Goal: Task Accomplishment & Management: Manage account settings

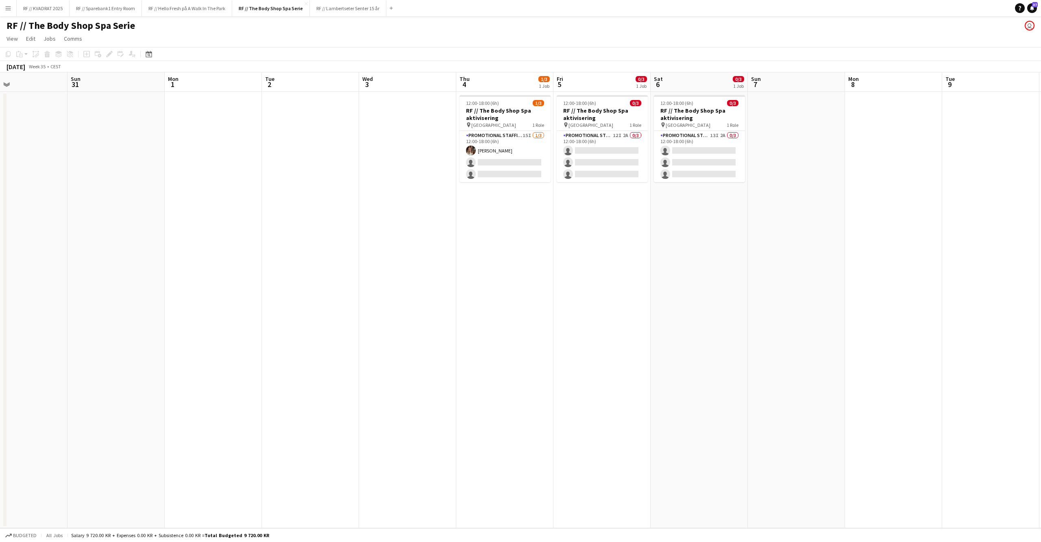
scroll to position [0, 275]
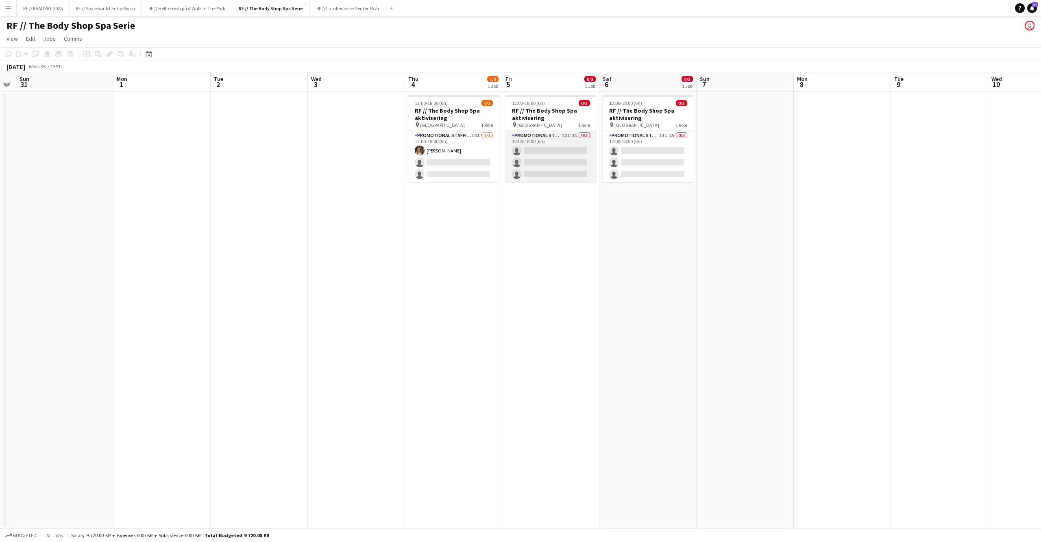
click at [549, 164] on app-card-role "Promotional Staffing (Promotional Staff) 12I 2A 0/3 12:00-18:00 (6h) single-neu…" at bounding box center [551, 156] width 91 height 51
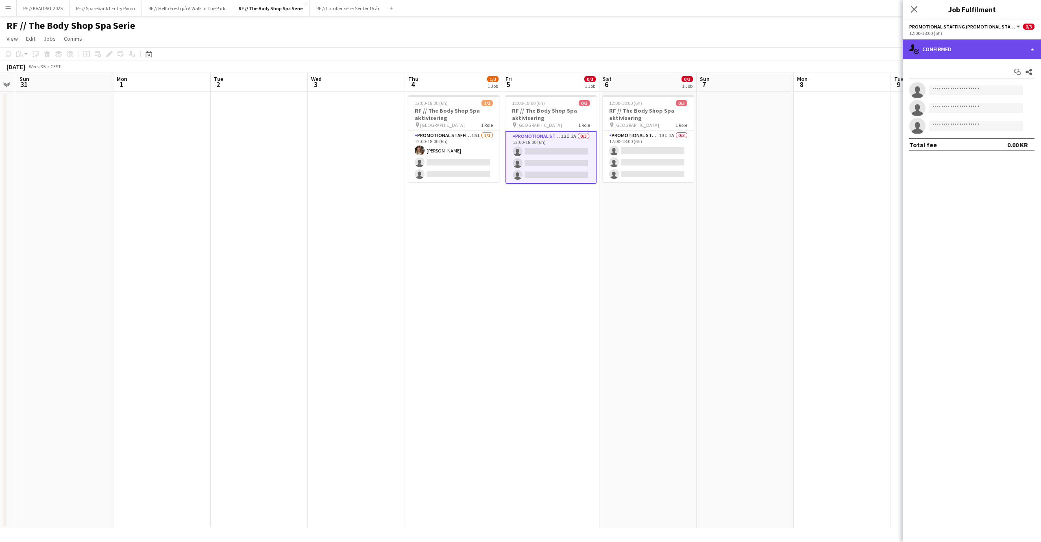
click at [931, 57] on div "single-neutral-actions-check-2 Confirmed" at bounding box center [972, 49] width 138 height 20
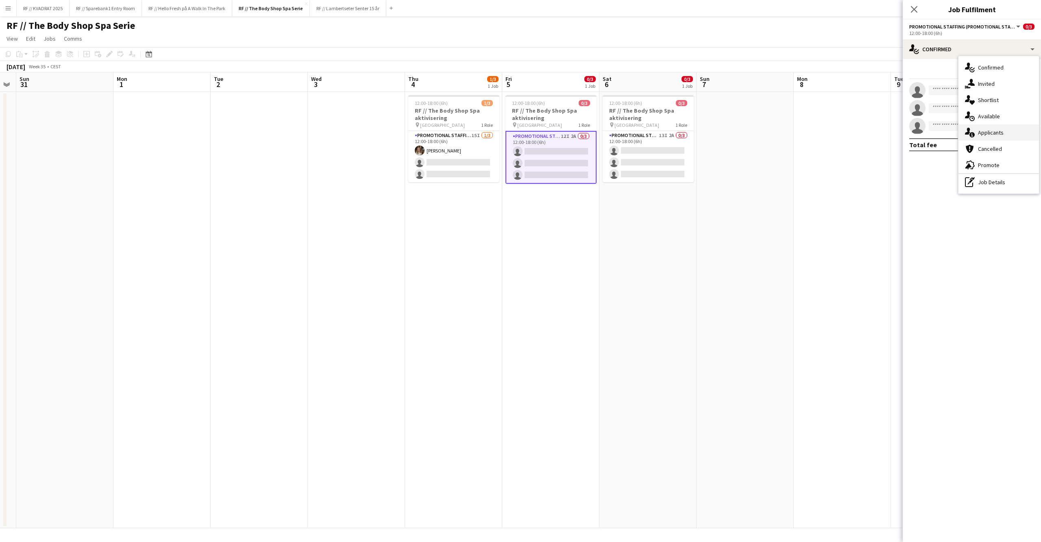
click at [978, 129] on div "single-neutral-actions-information Applicants" at bounding box center [999, 132] width 81 height 16
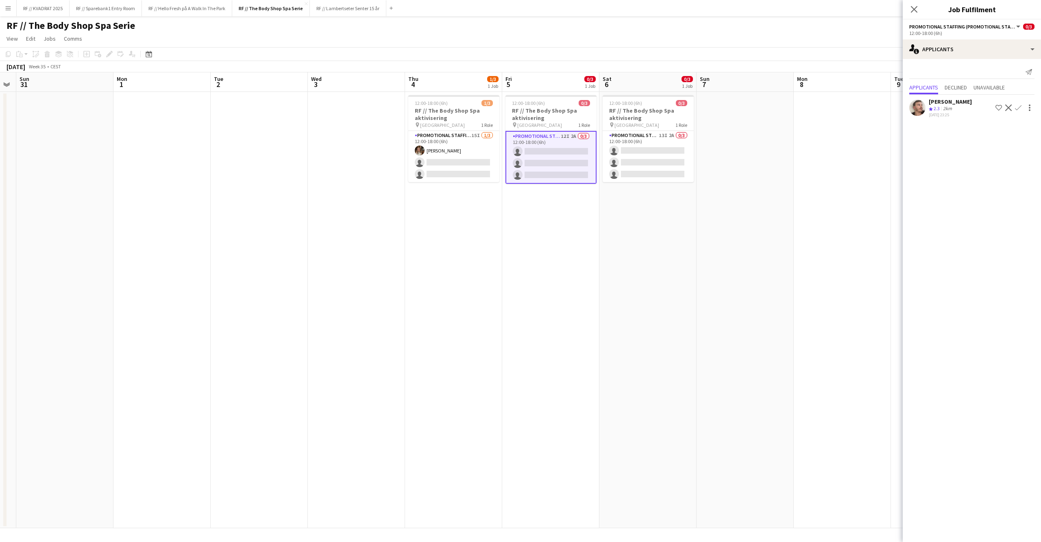
click at [921, 106] on app-user-avatar at bounding box center [917, 108] width 16 height 16
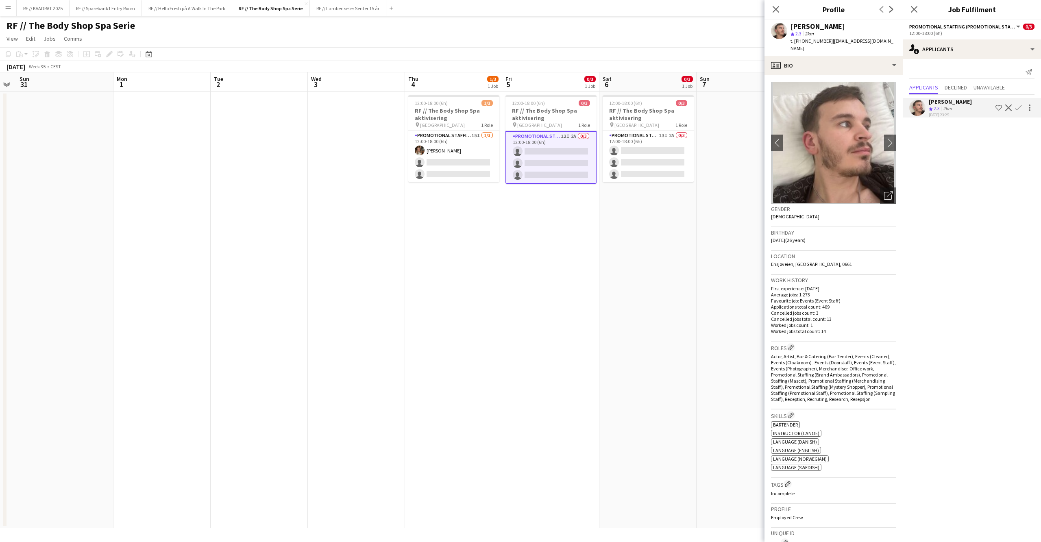
click at [644, 255] on app-date-cell "12:00-18:00 (6h) 0/3 RF // The Body Shop Spa aktivisering pin Oslo 1 Role Promo…" at bounding box center [648, 310] width 97 height 436
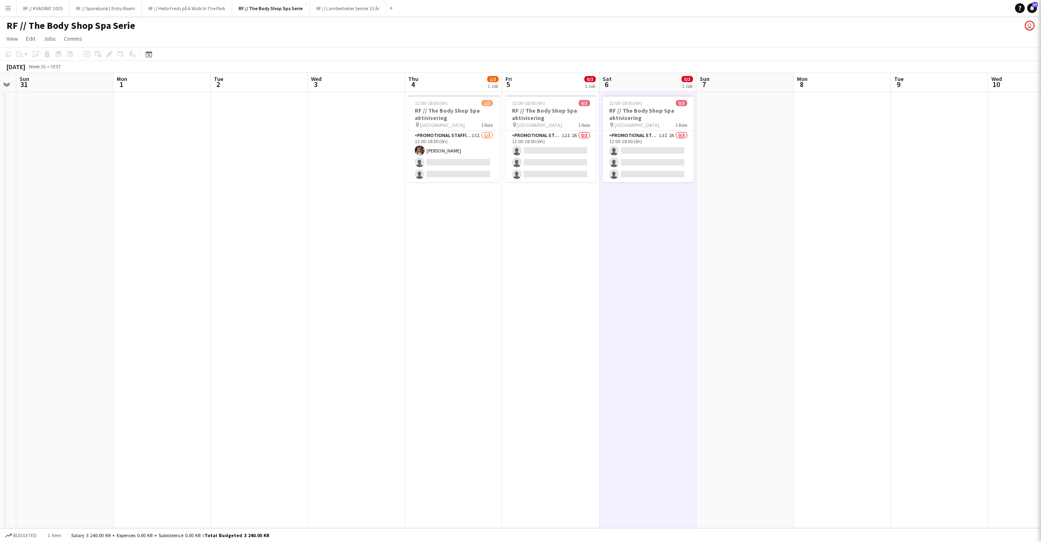
scroll to position [0, 275]
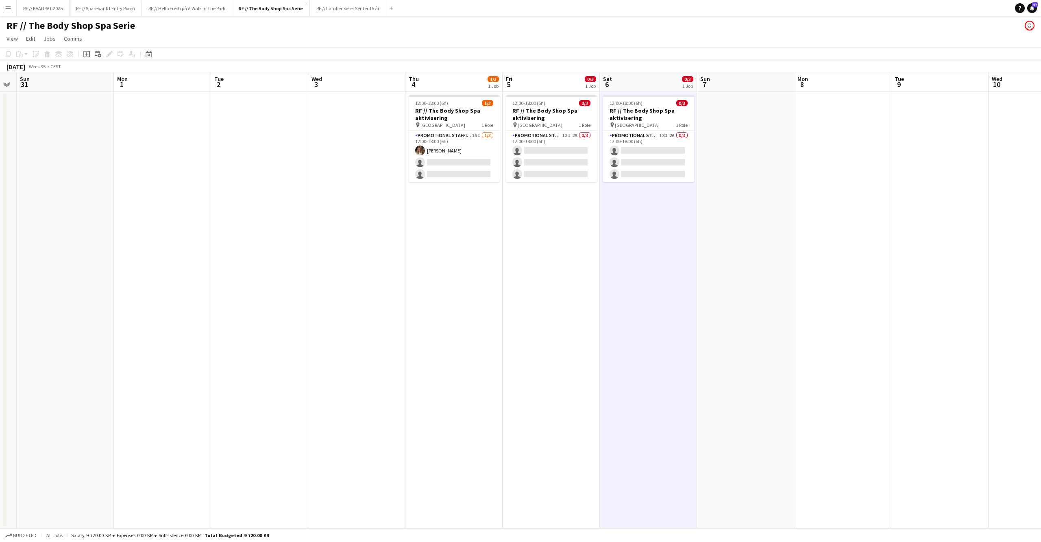
click at [711, 133] on app-date-cell at bounding box center [745, 310] width 97 height 436
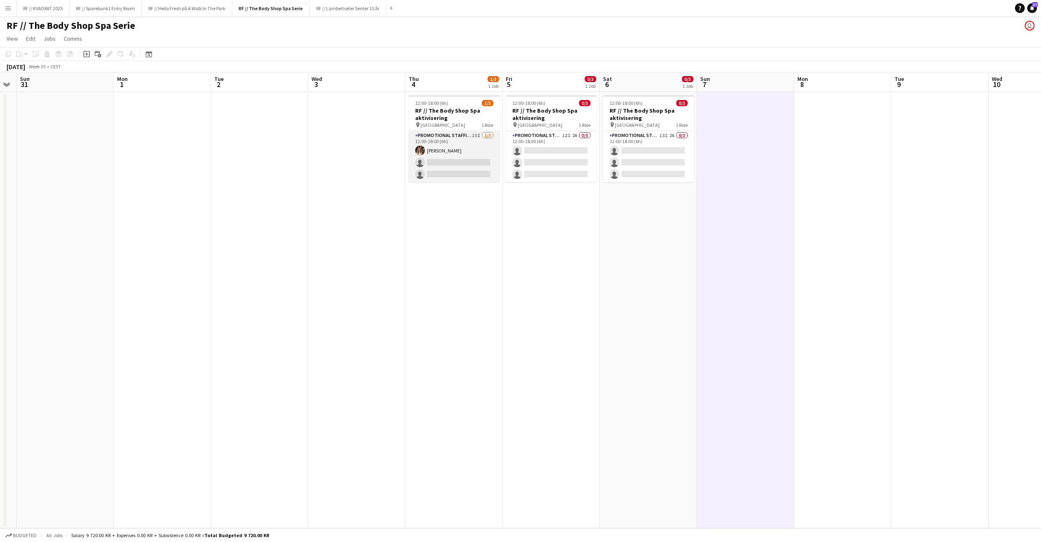
click at [456, 160] on app-card-role "Promotional Staffing (Promotional Staff) 15I [DATE] 12:00-18:00 (6h) [PERSON_NA…" at bounding box center [454, 156] width 91 height 51
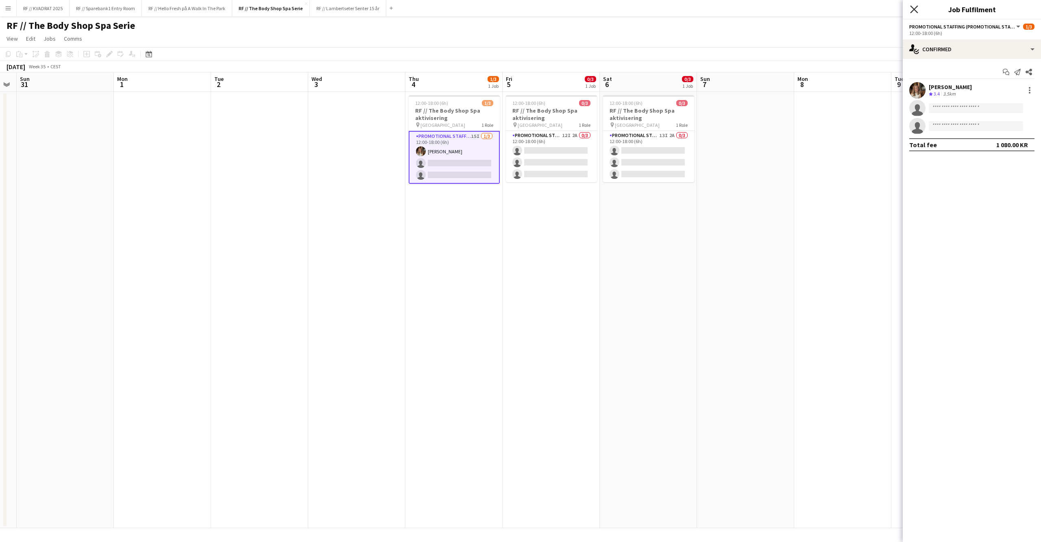
click at [914, 11] on icon "Close pop-in" at bounding box center [914, 9] width 8 height 8
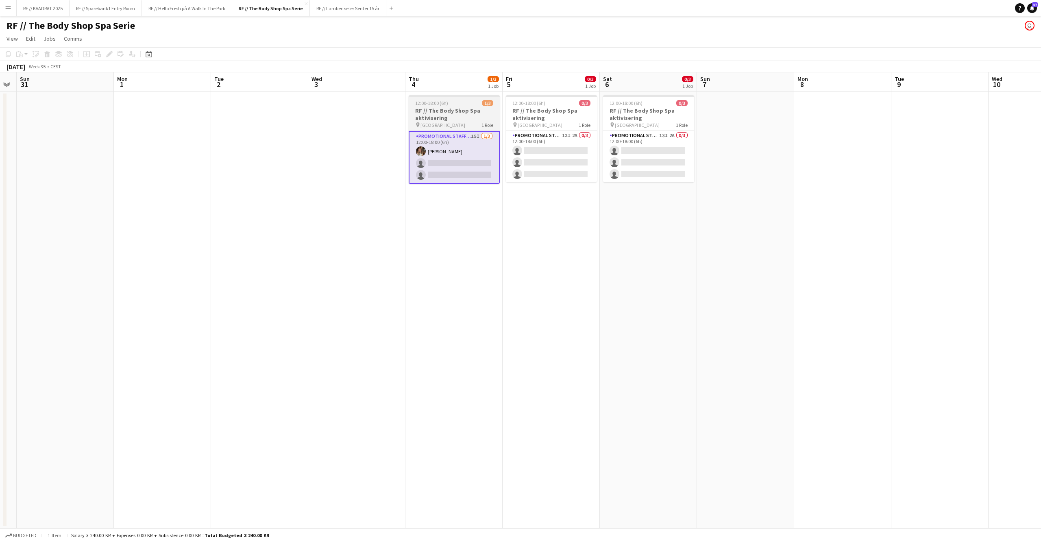
click at [469, 114] on h3 "RF // The Body Shop Spa aktivisering" at bounding box center [454, 114] width 91 height 15
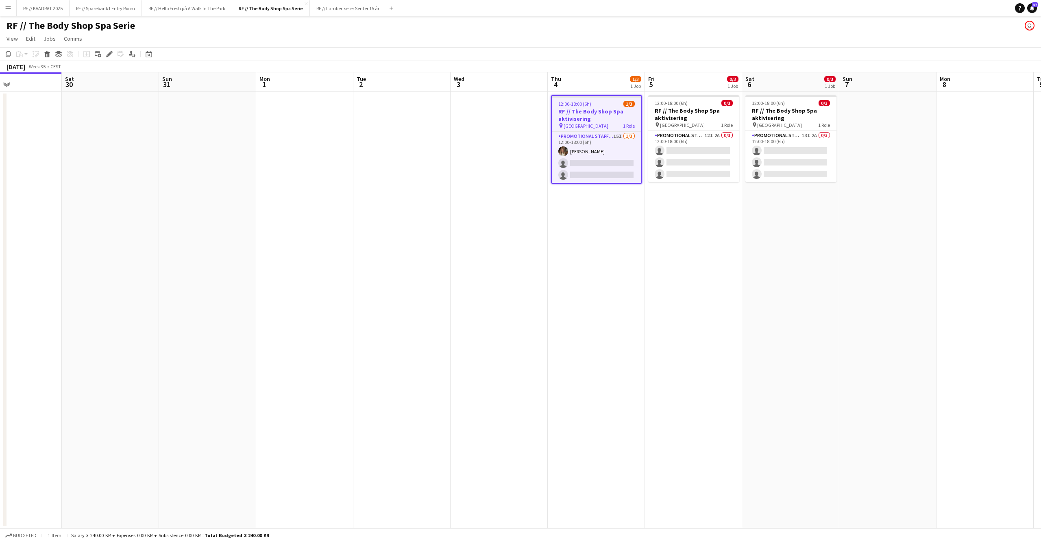
scroll to position [0, 334]
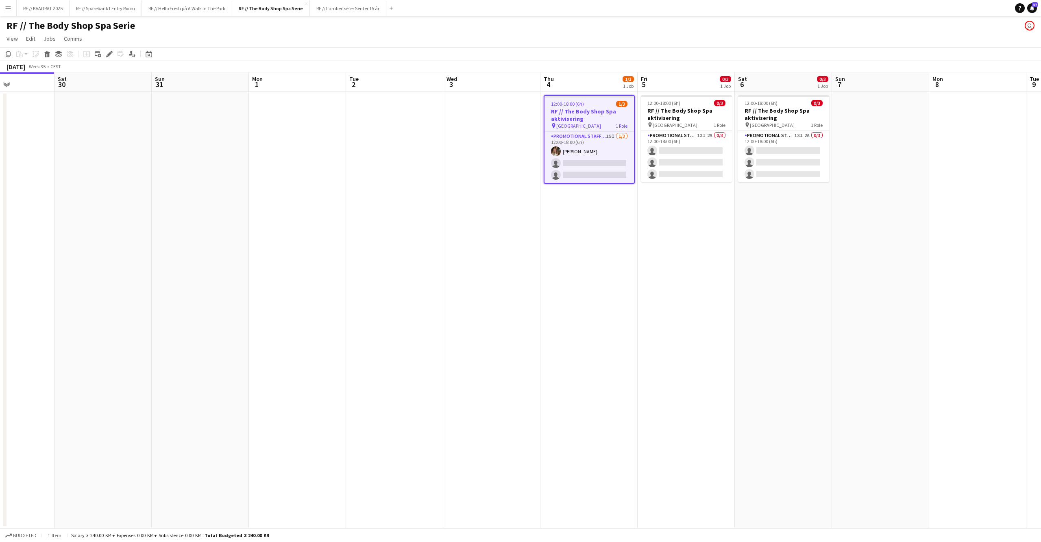
click at [858, 212] on app-date-cell at bounding box center [880, 310] width 97 height 436
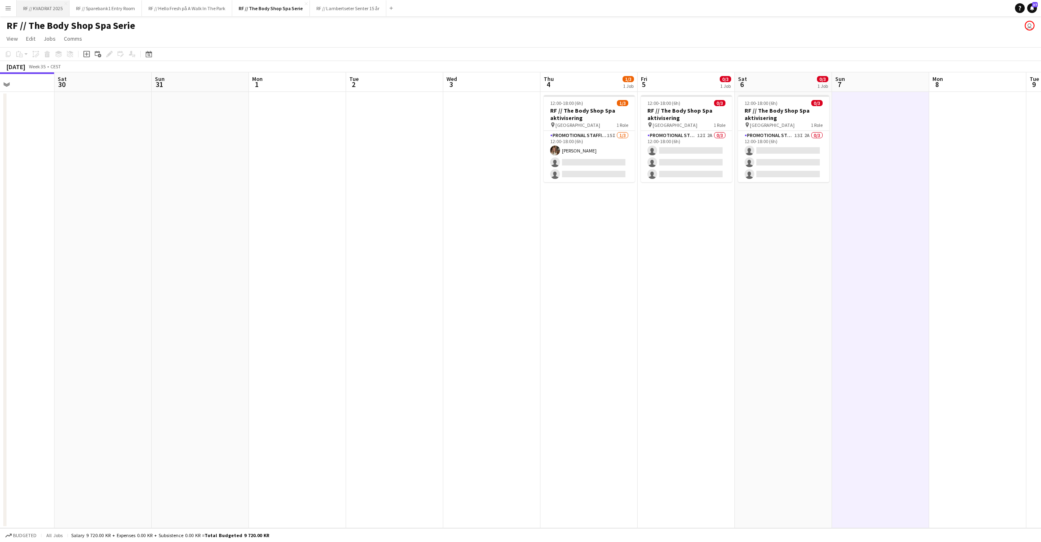
click at [55, 10] on button "RF // KVADRAT 2025 Close" at bounding box center [43, 8] width 53 height 16
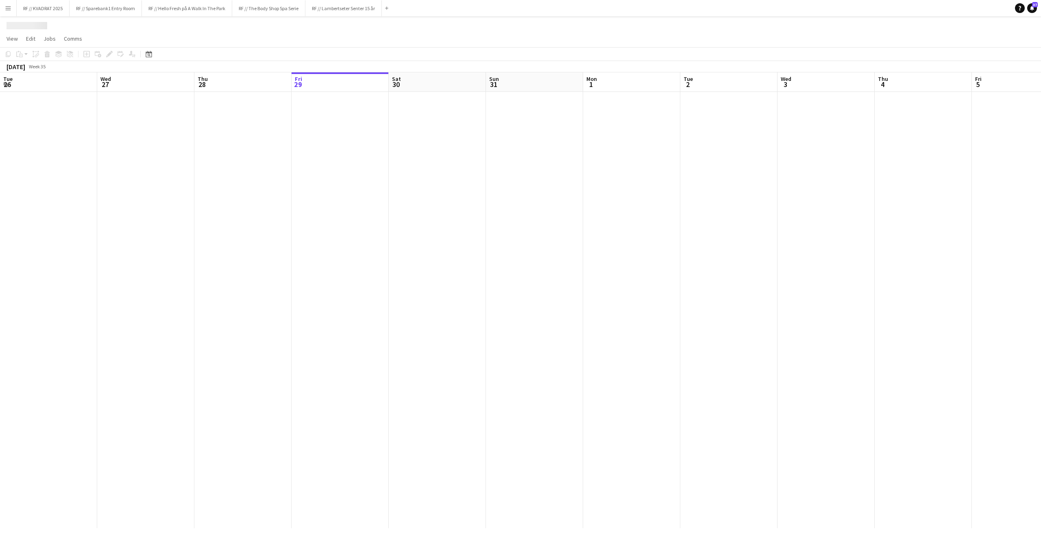
scroll to position [0, 194]
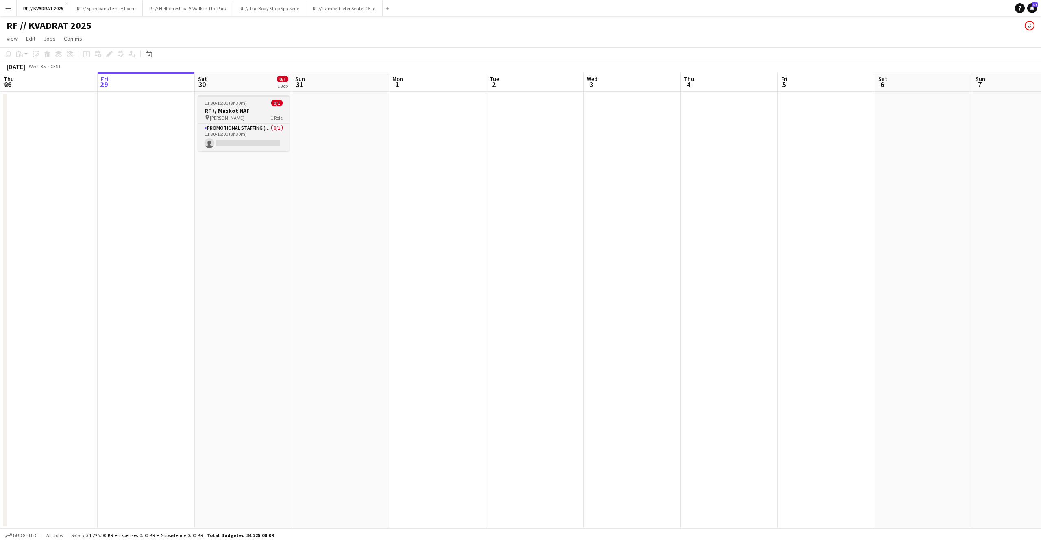
click at [244, 107] on h3 "RF // Maskot NAF" at bounding box center [243, 110] width 91 height 7
click at [111, 53] on icon at bounding box center [109, 54] width 4 height 4
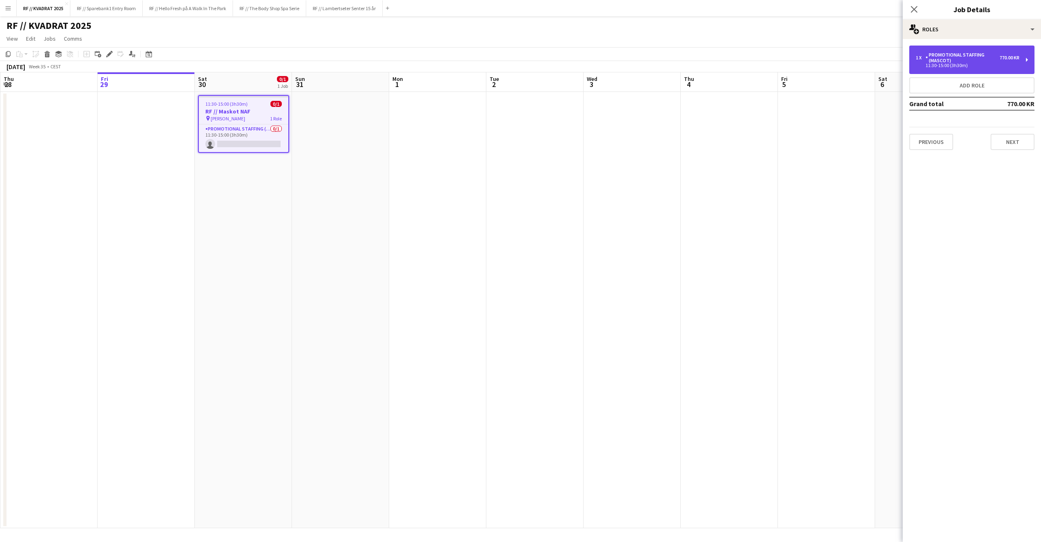
click at [930, 58] on div "Promotional Staffing (Mascot)" at bounding box center [963, 57] width 74 height 11
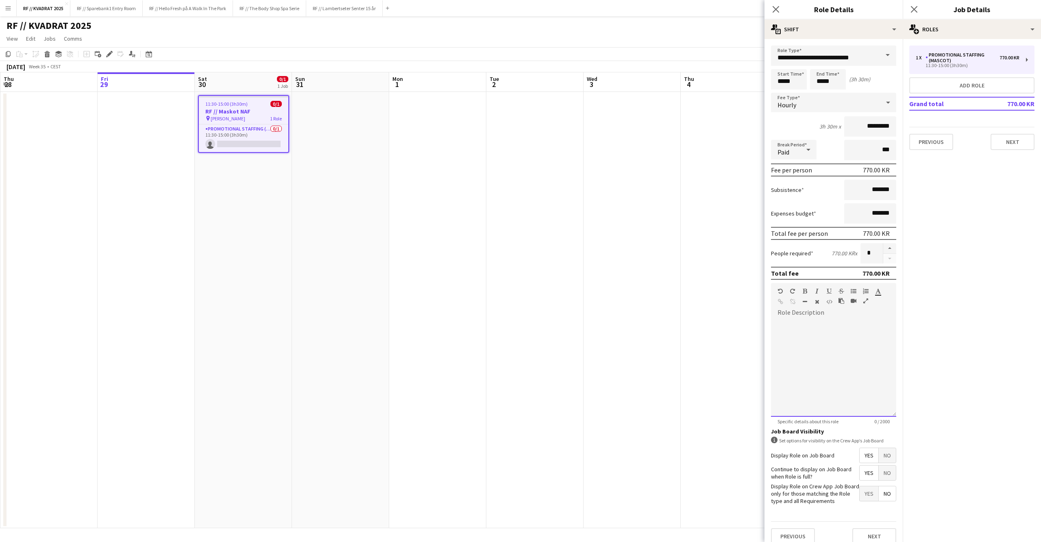
click at [820, 334] on div at bounding box center [833, 368] width 125 height 98
click at [840, 334] on div "**********" at bounding box center [833, 368] width 125 height 98
click at [884, 335] on div "**********" at bounding box center [833, 368] width 125 height 98
click at [838, 345] on div "**********" at bounding box center [833, 368] width 125 height 98
click at [879, 359] on div "**********" at bounding box center [833, 368] width 125 height 98
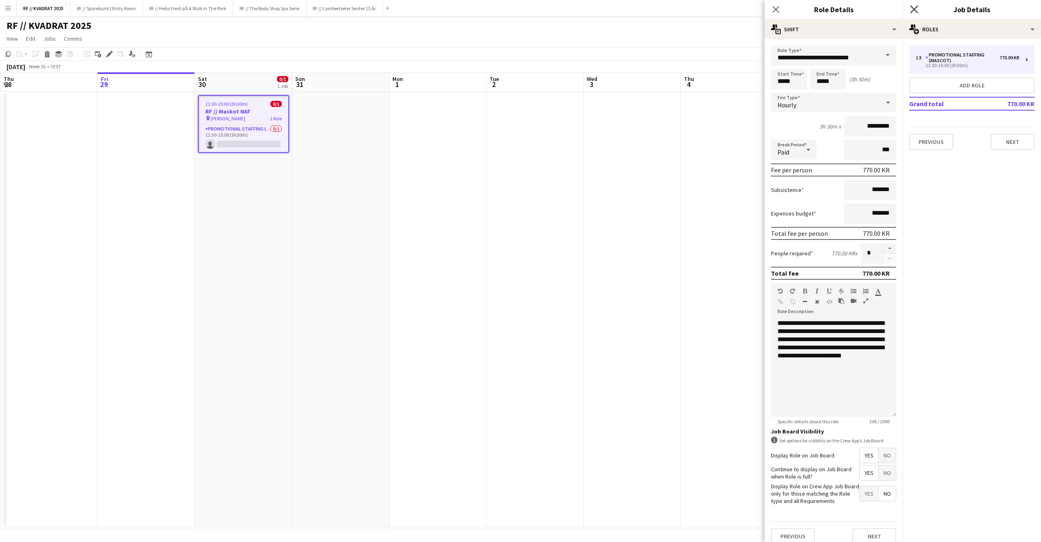
click at [915, 7] on icon "Close pop-in" at bounding box center [914, 9] width 8 height 8
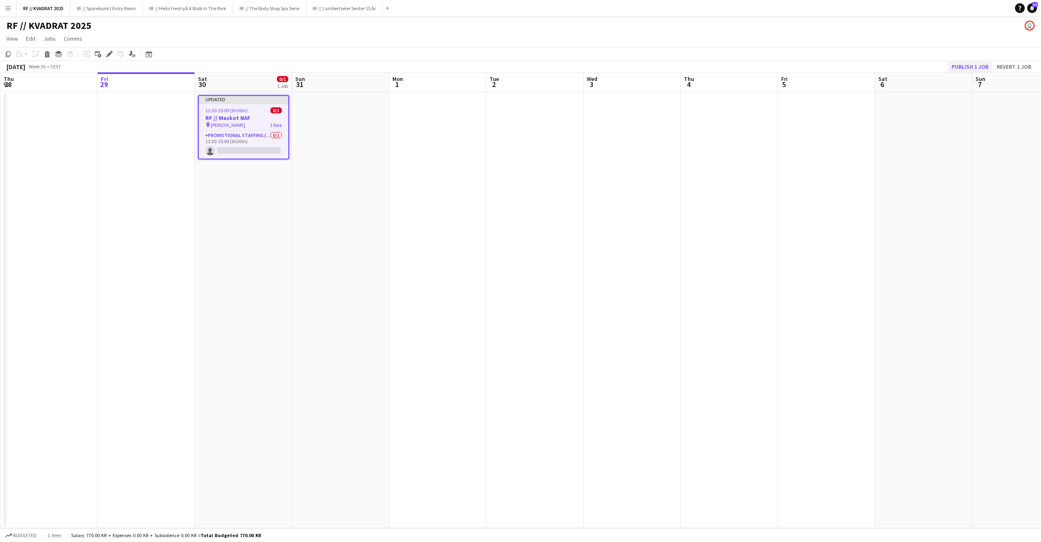
click at [964, 66] on button "Publish 1 job" at bounding box center [971, 66] width 44 height 11
click at [335, 128] on app-date-cell at bounding box center [340, 310] width 97 height 436
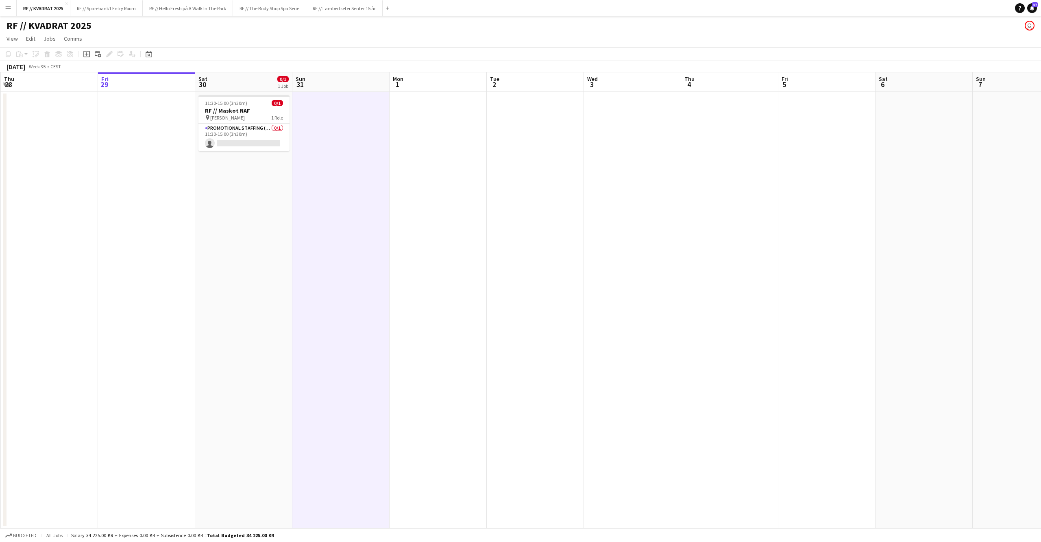
click at [556, 307] on app-date-cell at bounding box center [535, 310] width 97 height 436
